Goal: Information Seeking & Learning: Learn about a topic

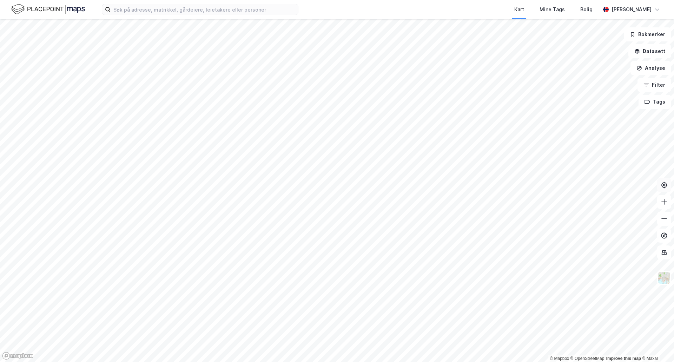
click at [664, 191] on button at bounding box center [664, 185] width 14 height 14
click at [657, 202] on button at bounding box center [664, 202] width 14 height 14
click at [670, 204] on button at bounding box center [664, 202] width 14 height 14
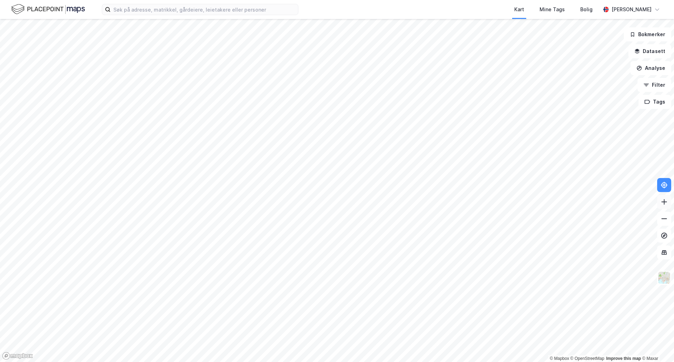
click at [665, 203] on icon at bounding box center [664, 201] width 7 height 7
click at [664, 219] on icon at bounding box center [664, 218] width 7 height 7
